Goal: Transaction & Acquisition: Purchase product/service

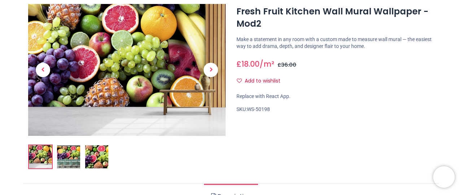
scroll to position [40, 0]
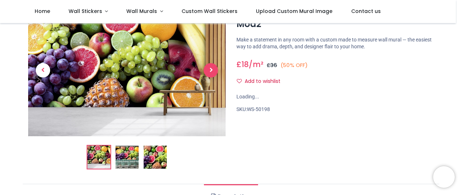
click at [210, 71] on link at bounding box center [211, 70] width 30 height 92
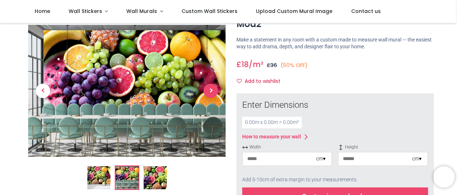
click at [210, 91] on span "Next" at bounding box center [211, 91] width 14 height 14
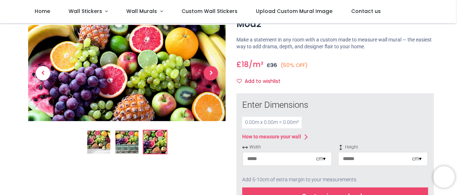
click at [208, 71] on span "Next" at bounding box center [211, 73] width 14 height 14
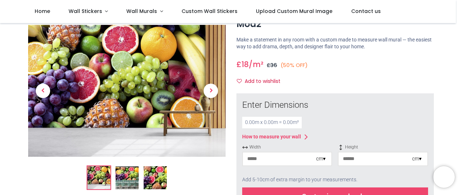
click at [275, 124] on div "0.00 m x 0.00 m = 0.00 m²" at bounding box center [272, 123] width 60 height 12
click at [281, 159] on input "number" at bounding box center [279, 159] width 73 height 13
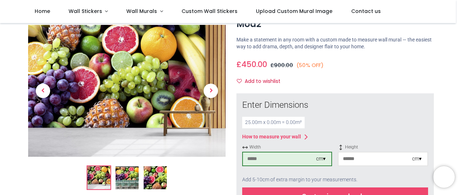
type input "****"
click at [363, 160] on input "number" at bounding box center [374, 159] width 73 height 13
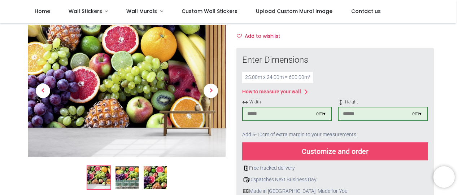
scroll to position [121, 0]
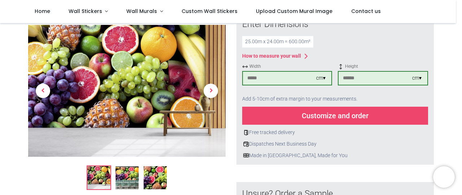
type input "****"
click at [359, 115] on div "Customize and order" at bounding box center [335, 116] width 186 height 18
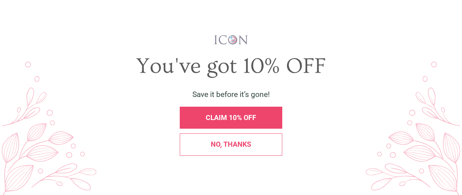
scroll to position [0, 0]
click at [457, 19] on div "X" at bounding box center [450, 16] width 14 height 14
